Goal: Complete application form

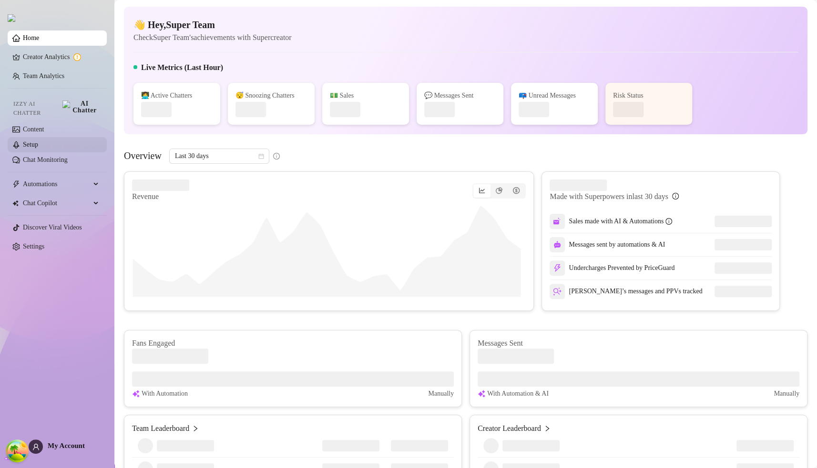
click at [38, 141] on link "Setup" at bounding box center [30, 144] width 15 height 7
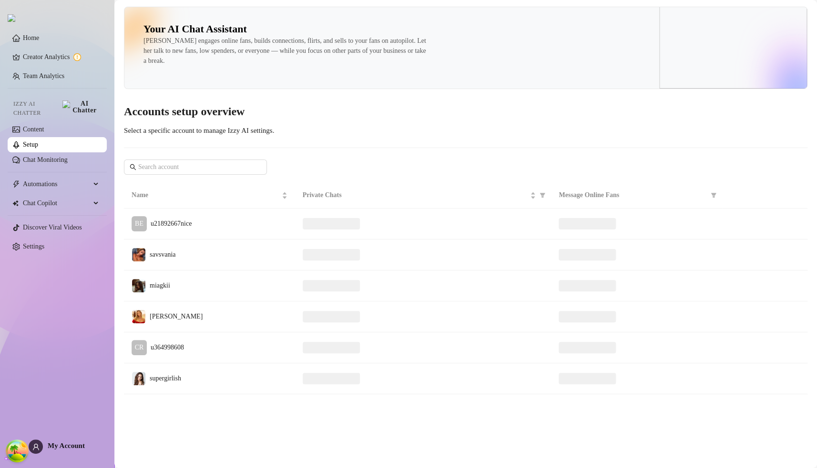
click at [38, 141] on link "Setup" at bounding box center [30, 144] width 15 height 7
click at [44, 131] on link "Content" at bounding box center [33, 129] width 21 height 7
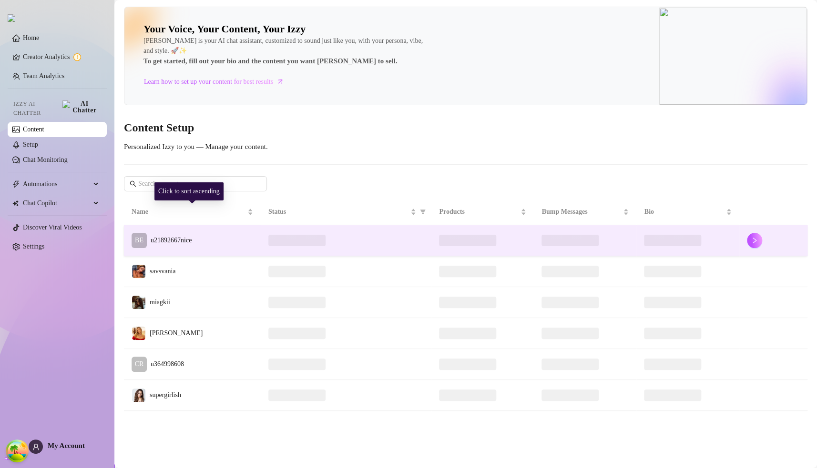
click at [231, 236] on td "BE u21892667nice" at bounding box center [192, 240] width 137 height 31
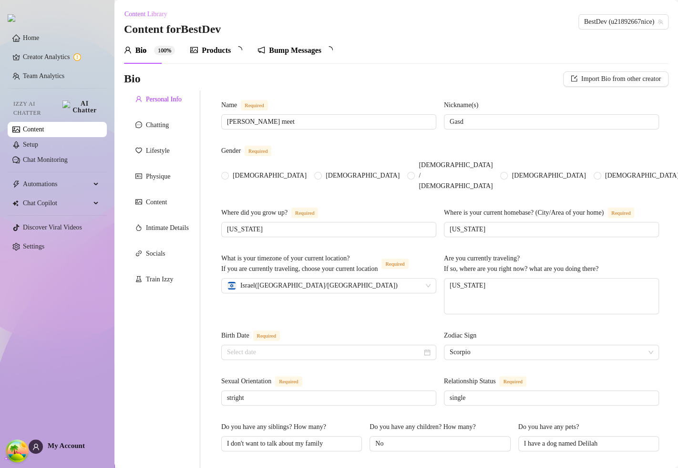
type input "[PERSON_NAME] meet"
type input "Gasd"
type input "[US_STATE]"
type textarea "[US_STATE]"
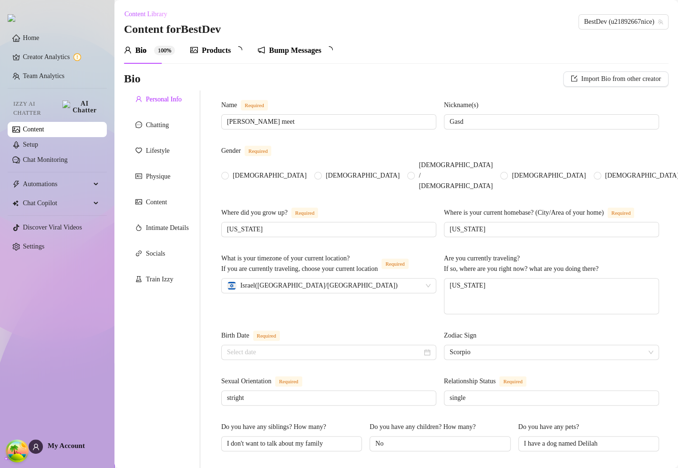
type input "stright"
type input "single"
type input "I don't want to talk about my family"
type input "No"
type input "I have a dog named Delilah"
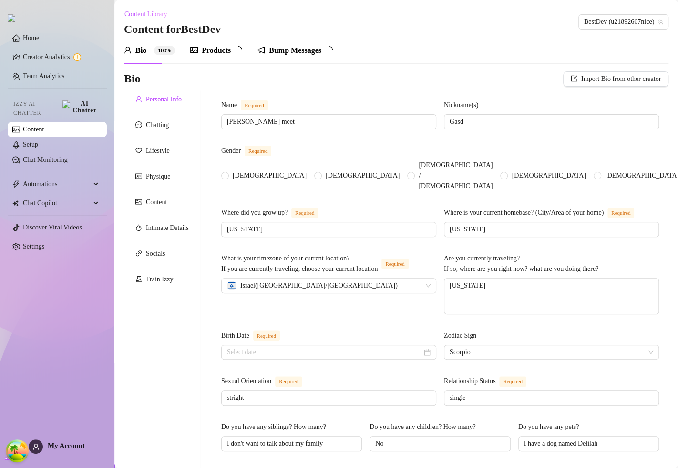
type input "factory"
type input "-"
type input "I went to highschool and graduated but not college because I started doing soci…"
type input "-"
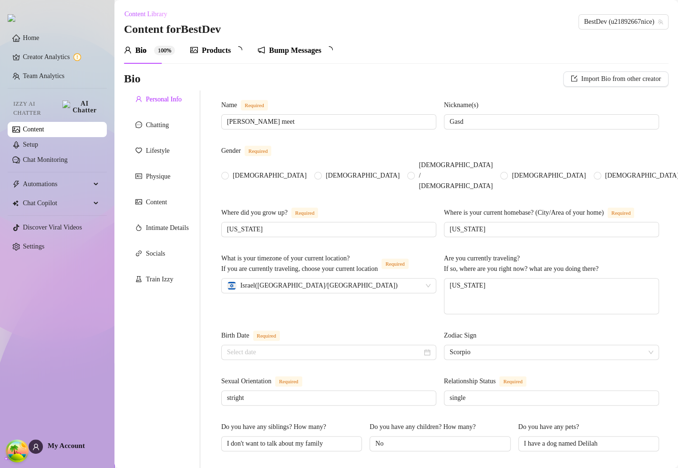
type textarea "My dream is to be rich and famous"
type textarea "I feel like I'm not that funny I fall down and walk into things a lot though."
type textarea "I'm very caring. I love my family and God a lot.."
radio input "true"
type input "[DATE]"
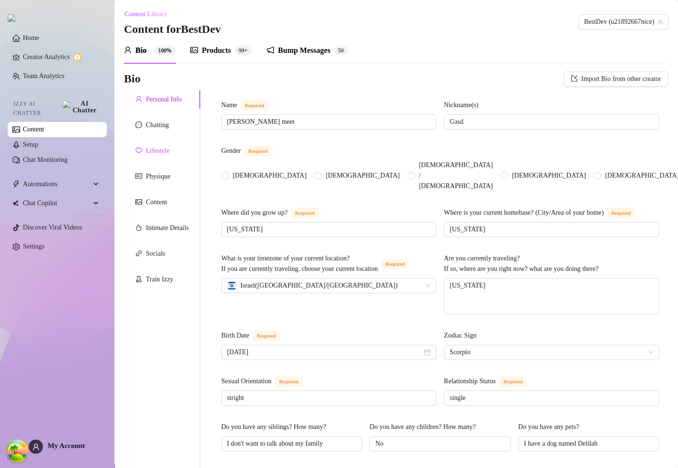
click at [159, 153] on div "Lifestyle" at bounding box center [158, 151] width 24 height 10
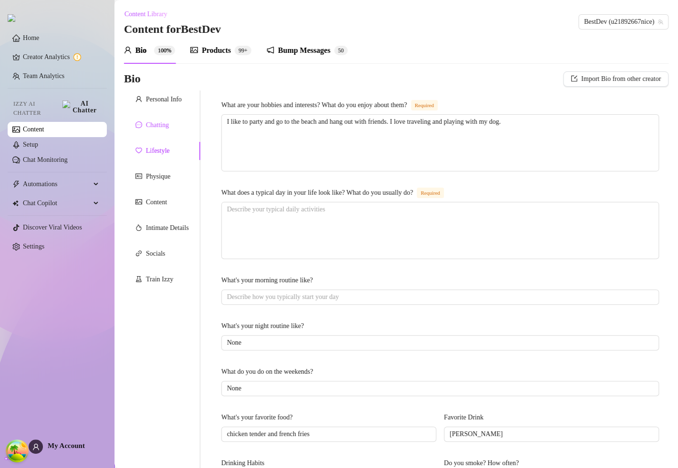
drag, startPoint x: 169, startPoint y: 123, endPoint x: 427, endPoint y: 203, distance: 270.2
click at [169, 123] on div "Chatting" at bounding box center [157, 125] width 23 height 10
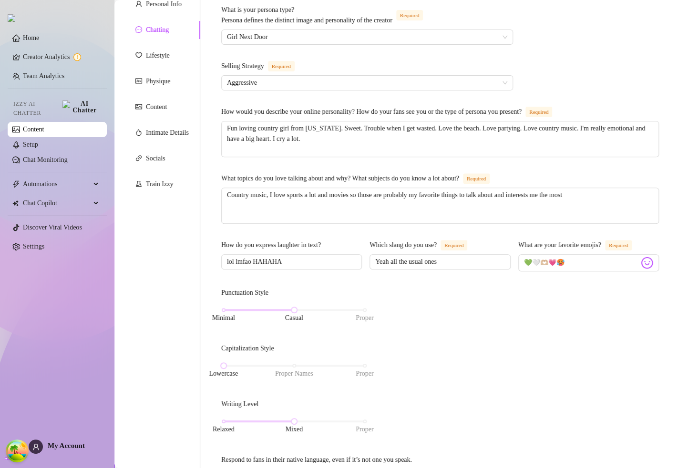
scroll to position [381, 0]
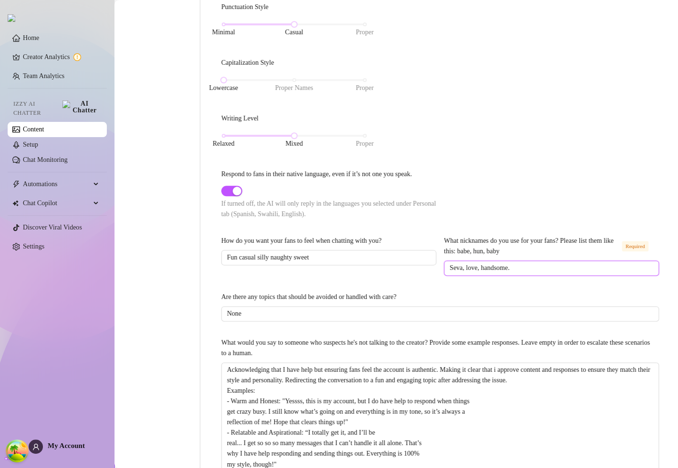
click at [552, 273] on input "Seva, love, handsome." at bounding box center [550, 268] width 202 height 10
type input "Seva, love, handsome"
click at [549, 299] on div "What is your persona type? [PERSON_NAME] defines the distinct image and persona…" at bounding box center [439, 100] width 437 height 762
click at [519, 273] on input "Seva, love, handsome." at bounding box center [550, 268] width 202 height 10
click at [522, 301] on div "What is your persona type? [PERSON_NAME] defines the distinct image and persona…" at bounding box center [439, 100] width 437 height 762
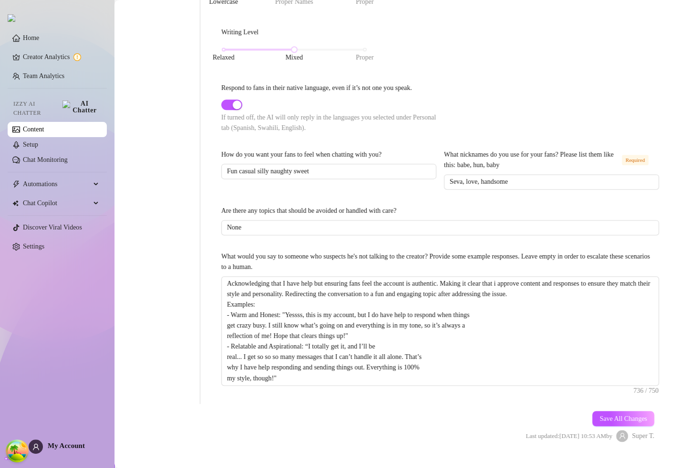
scroll to position [498, 0]
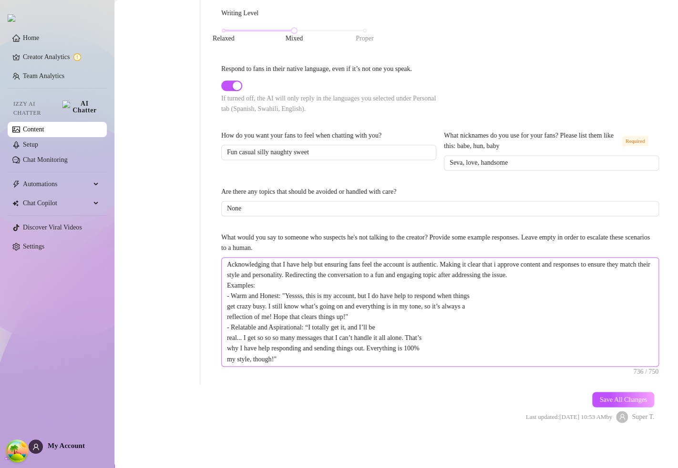
drag, startPoint x: 597, startPoint y: 400, endPoint x: 579, endPoint y: 359, distance: 45.2
click at [599, 400] on span "Save All Changes" at bounding box center [623, 400] width 48 height 8
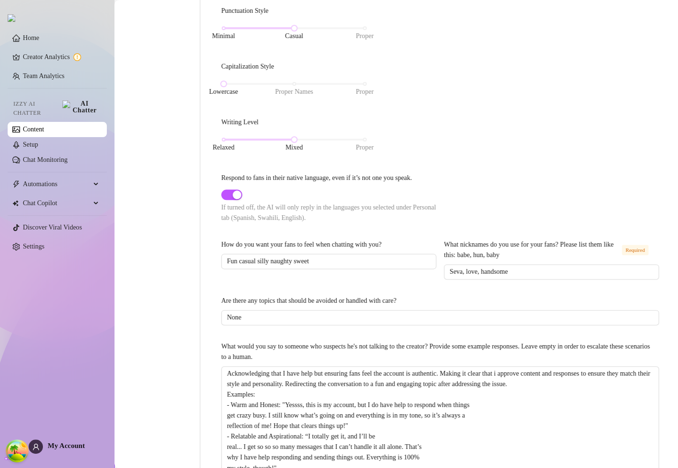
scroll to position [307, 0]
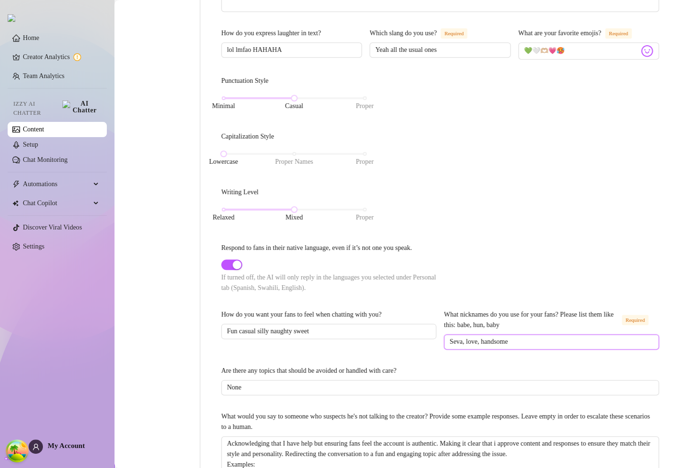
click at [539, 347] on input "Seva, love, handsome" at bounding box center [550, 342] width 202 height 10
click at [544, 358] on div "How do you want your fans to feel when chatting with you? Fun casual silly naug…" at bounding box center [439, 334] width 437 height 49
drag, startPoint x: 516, startPoint y: 355, endPoint x: 401, endPoint y: 344, distance: 115.3
click at [401, 344] on div "How do you want your fans to feel when chatting with you? Fun casual silly naug…" at bounding box center [439, 334] width 437 height 49
type input "df,d"
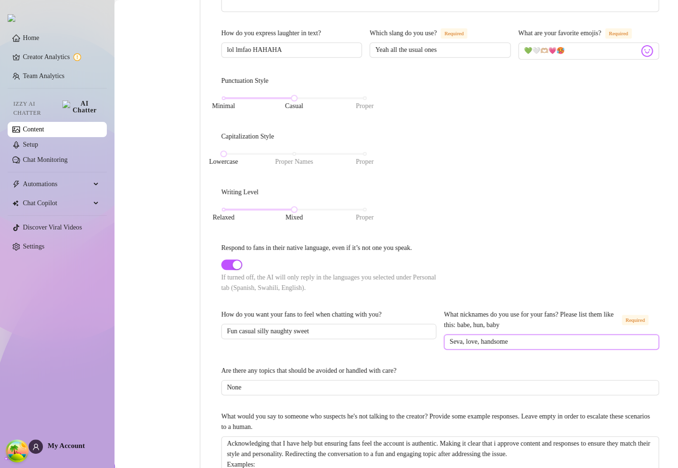
click at [526, 347] on input "Seva, love, handsome" at bounding box center [550, 342] width 202 height 10
drag, startPoint x: 551, startPoint y: 359, endPoint x: 354, endPoint y: 346, distance: 197.2
click at [354, 346] on div "How do you want your fans to feel when chatting with you? Fun casual silly naug…" at bounding box center [439, 334] width 437 height 49
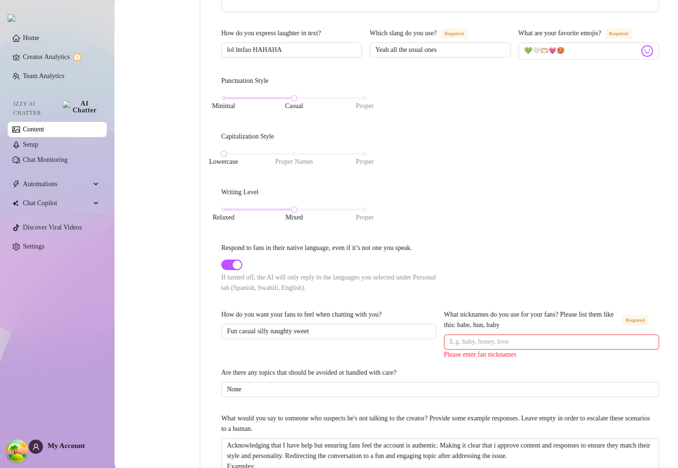
drag, startPoint x: 418, startPoint y: 280, endPoint x: 430, endPoint y: 282, distance: 12.0
click at [418, 271] on div at bounding box center [330, 265] width 219 height 11
drag, startPoint x: 468, startPoint y: 356, endPoint x: 500, endPoint y: 381, distance: 39.7
click at [469, 347] on input "What nicknames do you use for your fans? Please list them like this: babe, hun,…" at bounding box center [550, 342] width 202 height 10
click at [503, 382] on div "Are there any topics that should be avoided or handled with care?" at bounding box center [439, 375] width 437 height 14
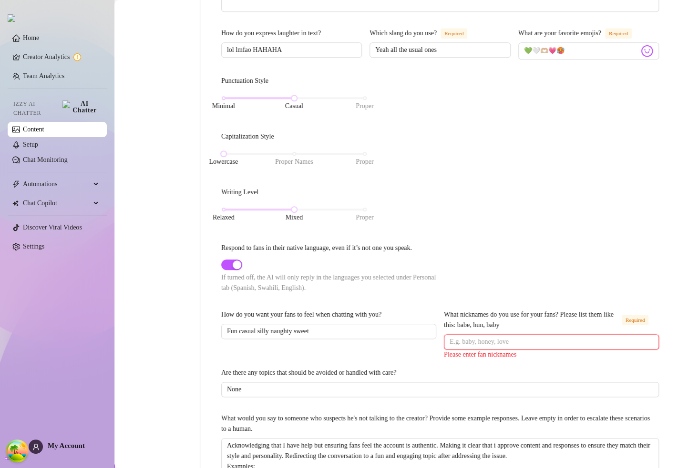
click at [490, 347] on input "What nicknames do you use for your fans? Please list them like this: babe, hun,…" at bounding box center [550, 342] width 202 height 10
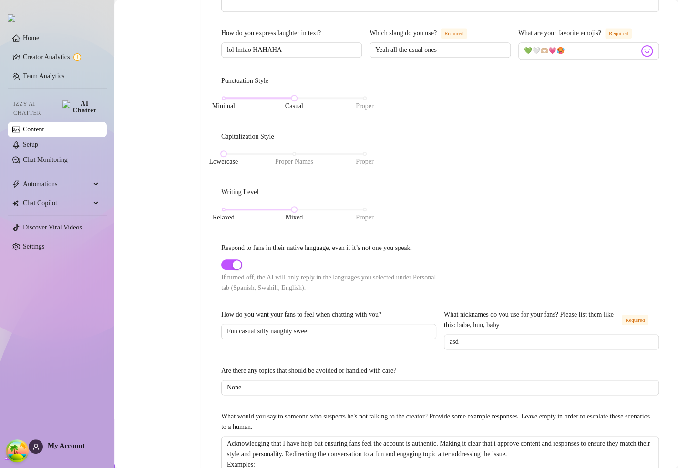
click at [524, 380] on div "Are there any topics that should be avoided or handled with care?" at bounding box center [439, 373] width 437 height 14
click at [500, 347] on span "asd" at bounding box center [551, 341] width 215 height 15
click at [500, 347] on input "asd" at bounding box center [550, 342] width 202 height 10
type input "bae, man, nice one"
click at [507, 377] on div "What is your persona type? [PERSON_NAME] defines the distinct image and persona…" at bounding box center [439, 174] width 437 height 762
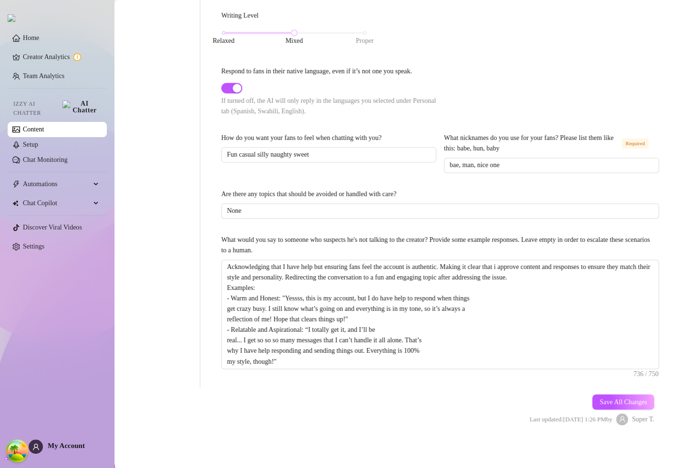
scroll to position [498, 0]
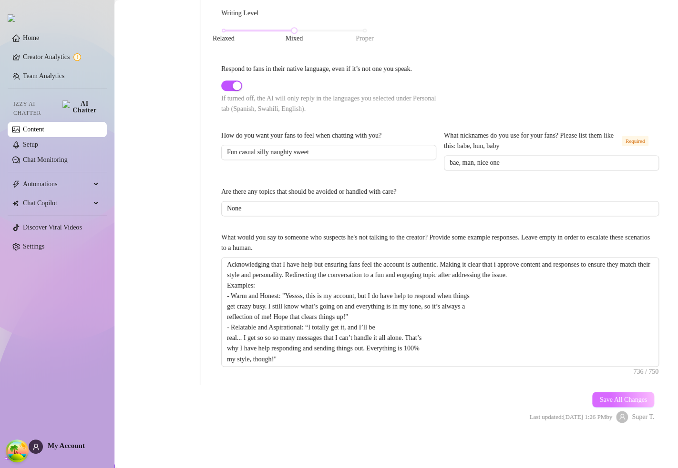
click at [599, 402] on span "Save All Changes" at bounding box center [623, 400] width 48 height 8
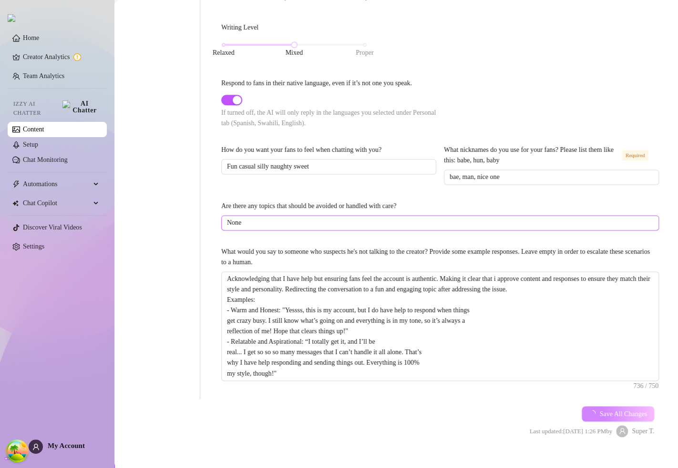
scroll to position [450, 0]
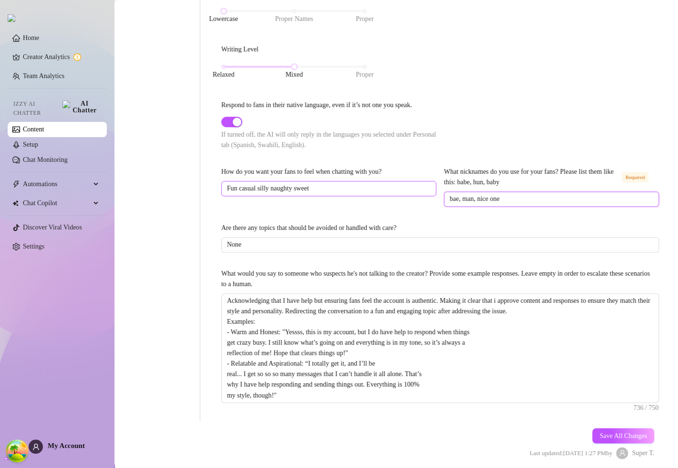
drag, startPoint x: 531, startPoint y: 213, endPoint x: 318, endPoint y: 200, distance: 212.9
click at [318, 200] on div "How do you want your fans to feel when chatting with you? Fun casual silly naug…" at bounding box center [439, 191] width 437 height 49
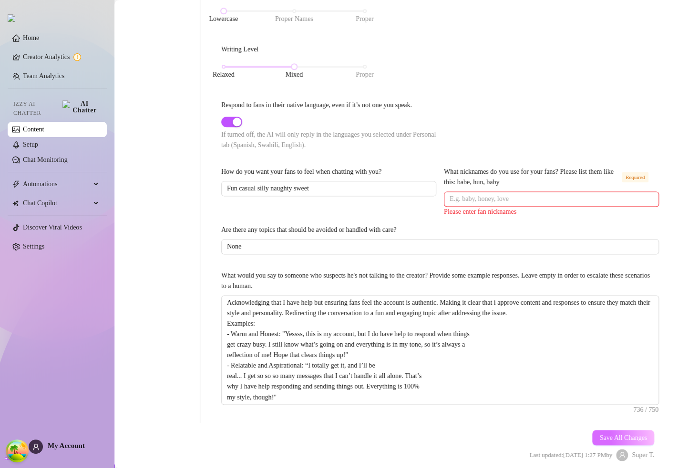
click at [599, 442] on span "Save All Changes" at bounding box center [623, 438] width 48 height 8
click at [505, 217] on div "Please enter fan nicknames" at bounding box center [551, 212] width 215 height 10
click at [509, 204] on input "What nicknames do you use for your fans? Please list them like this: babe, hun,…" at bounding box center [550, 199] width 202 height 10
type input "as"
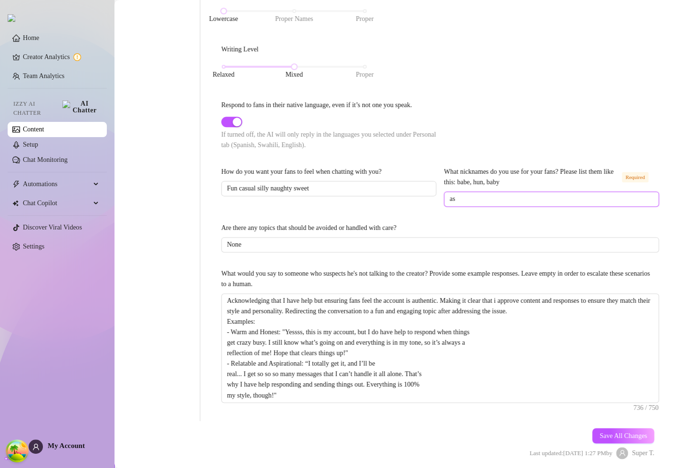
drag, startPoint x: 468, startPoint y: 214, endPoint x: 407, endPoint y: 210, distance: 61.1
click at [407, 210] on div "How do you want your fans to feel when chatting with you? Fun casual silly naug…" at bounding box center [439, 191] width 437 height 49
type input "bae, man, nice one"
click at [602, 440] on span "Save All Changes" at bounding box center [623, 436] width 48 height 8
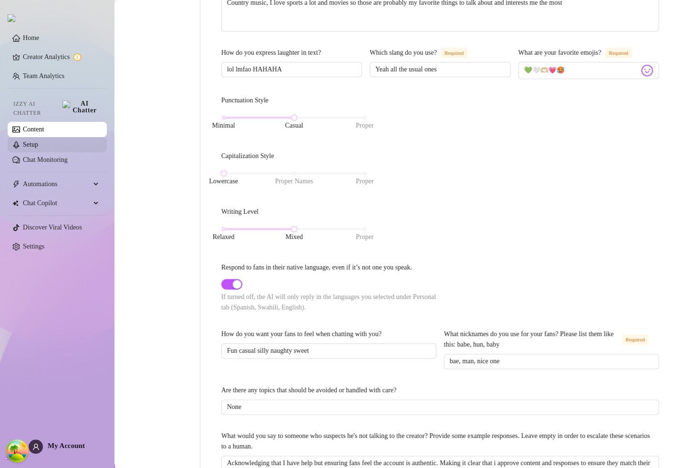
scroll to position [117, 0]
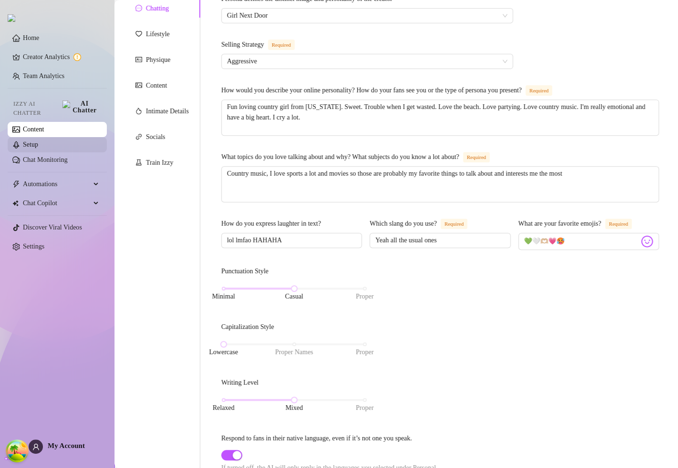
click at [38, 142] on link "Setup" at bounding box center [30, 144] width 15 height 7
